Goal: Task Accomplishment & Management: Manage account settings

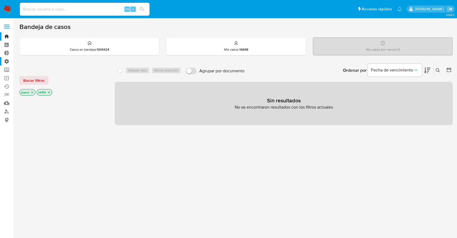
click at [5, 61] on label "Administración" at bounding box center [32, 61] width 64 height 8
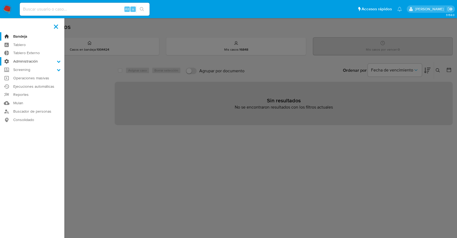
click at [0, 0] on input "Administración" at bounding box center [0, 0] width 0 height 0
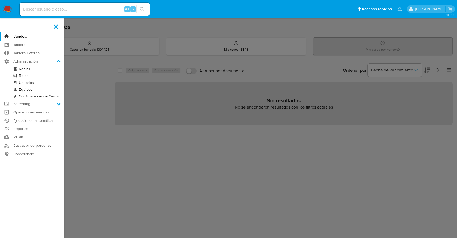
click at [28, 82] on link "Usuarios" at bounding box center [32, 82] width 64 height 7
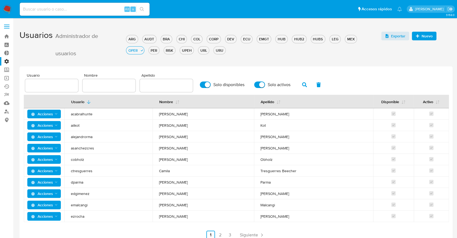
click at [425, 34] on span "Nuevo" at bounding box center [426, 36] width 11 height 9
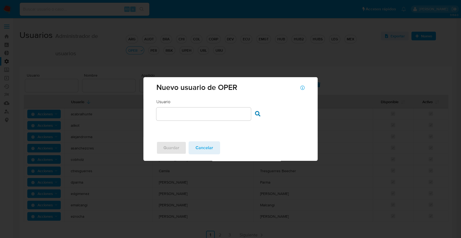
click at [188, 112] on input "text" at bounding box center [204, 113] width 95 height 7
type input "maxfarias"
click at [256, 112] on icon at bounding box center [257, 113] width 5 height 5
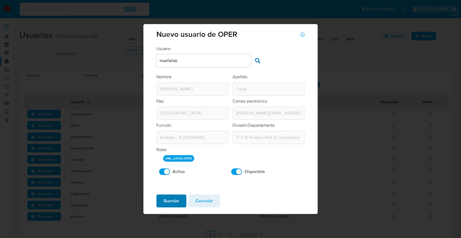
click at [165, 204] on span "Guardar" at bounding box center [172, 201] width 16 height 12
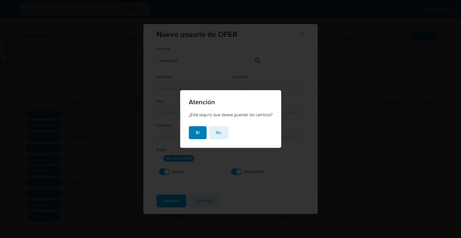
click at [196, 134] on span "Si" at bounding box center [198, 133] width 4 height 12
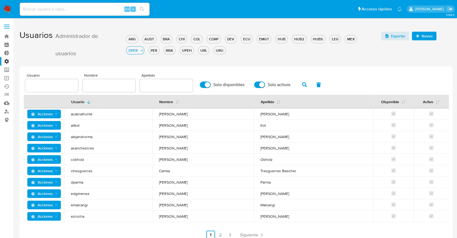
click at [45, 58] on h1 "Usuarios Administrador de usuarios ARG AUDT BRA CHI COL CORP DEV ECU EMGT HUB H…" at bounding box center [235, 44] width 433 height 36
